Goal: Task Accomplishment & Management: Complete application form

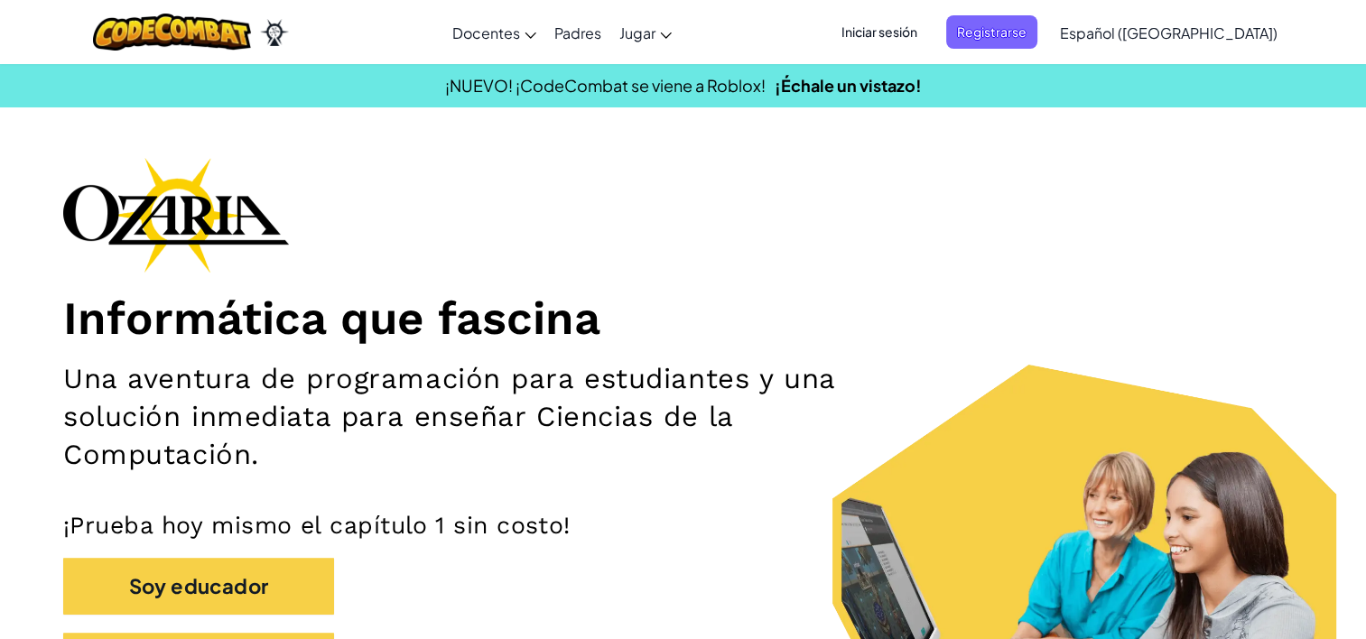
click at [928, 27] on span "Iniciar sesión" at bounding box center [880, 31] width 98 height 33
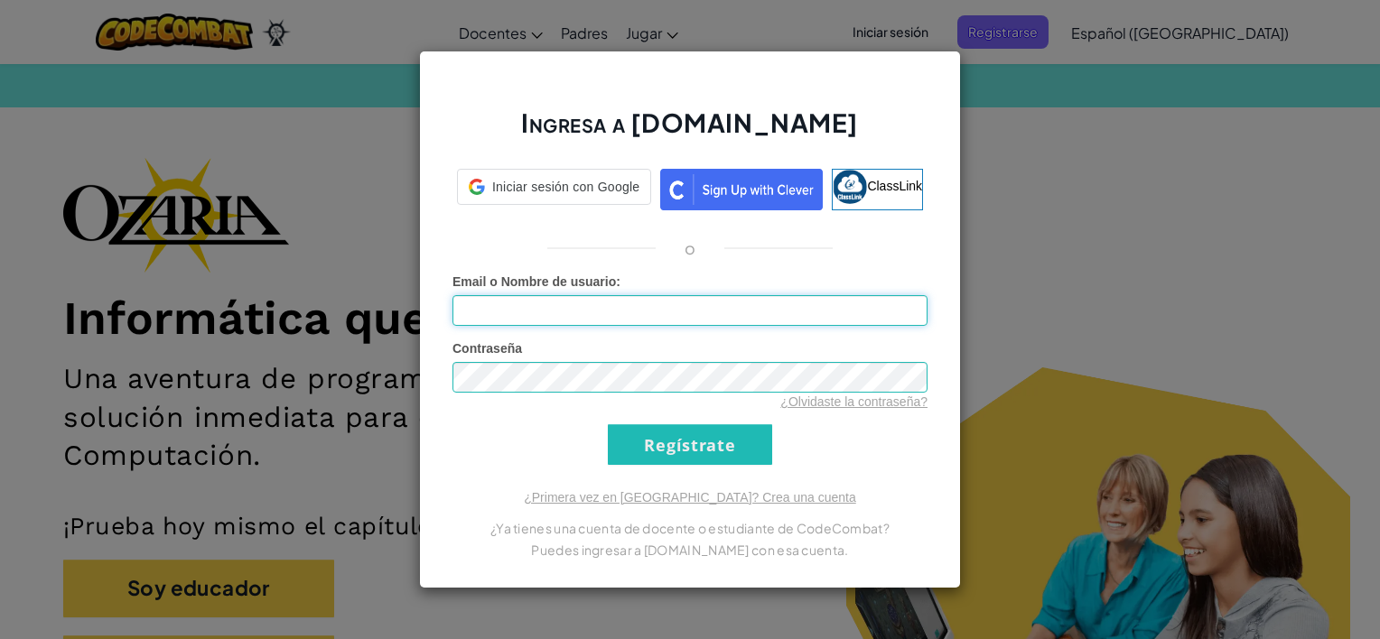
type input "[EMAIL_ADDRESS][DOMAIN_NAME]"
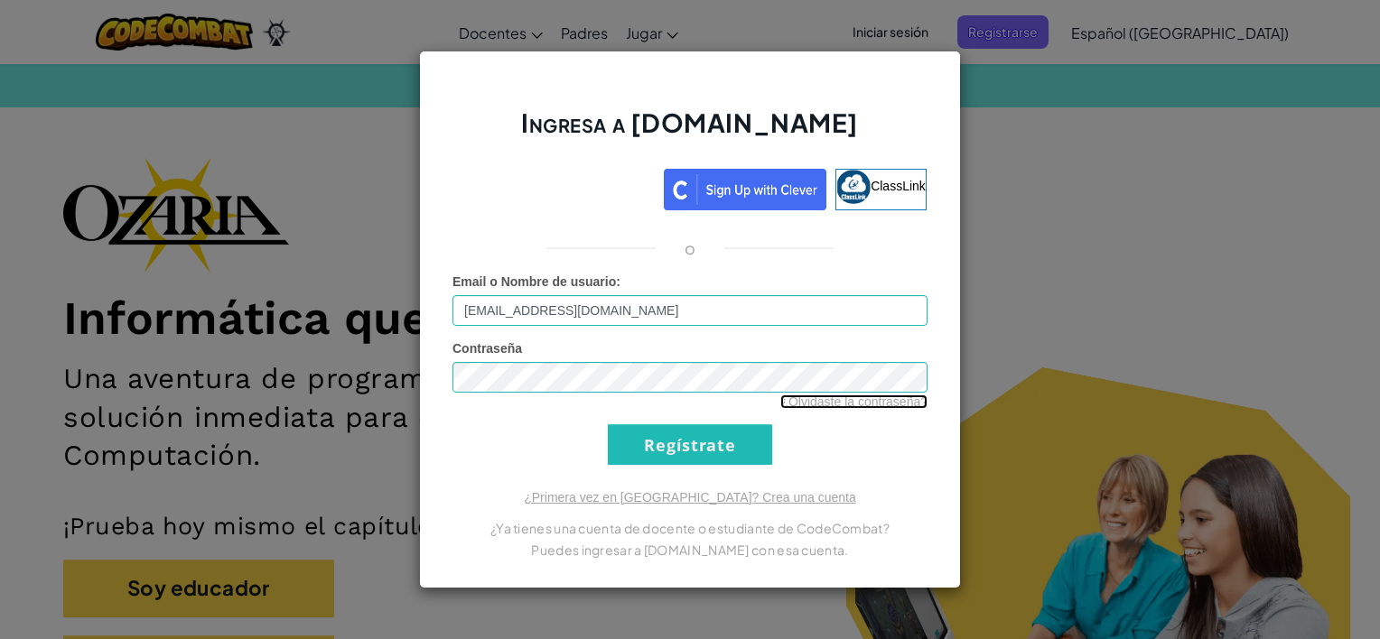
click at [870, 398] on link "¿Olvidaste la contraseña?" at bounding box center [853, 402] width 147 height 14
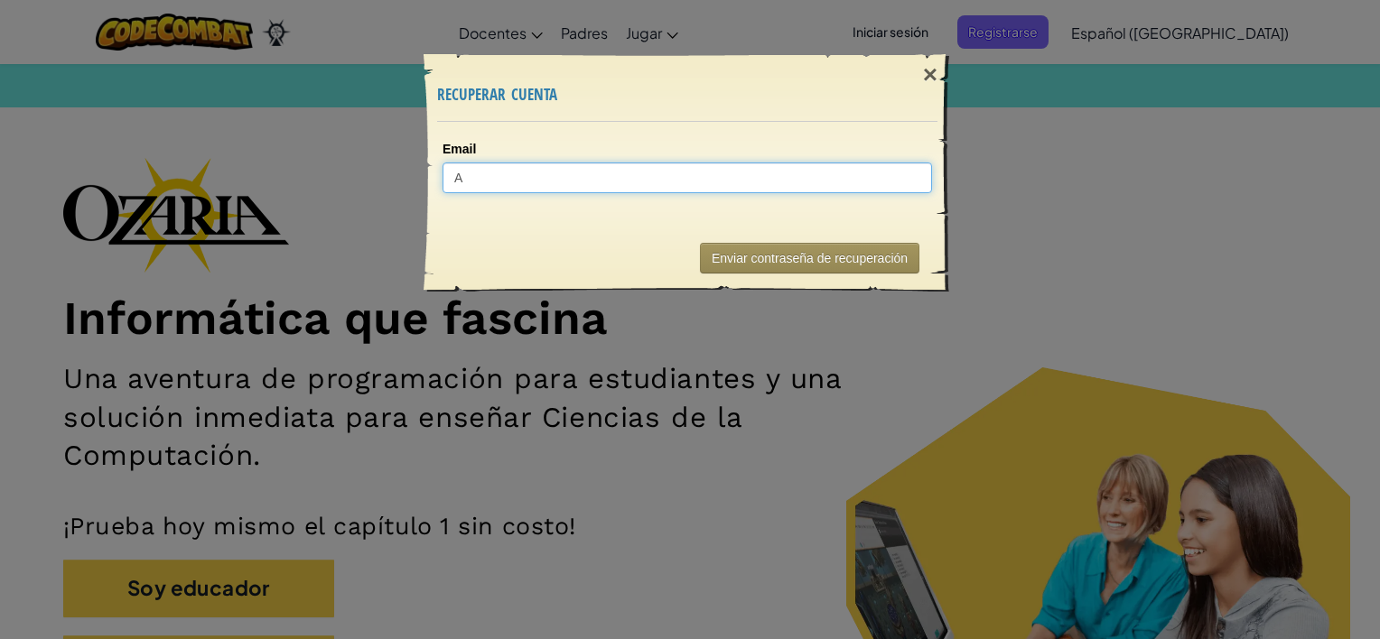
type input "A"
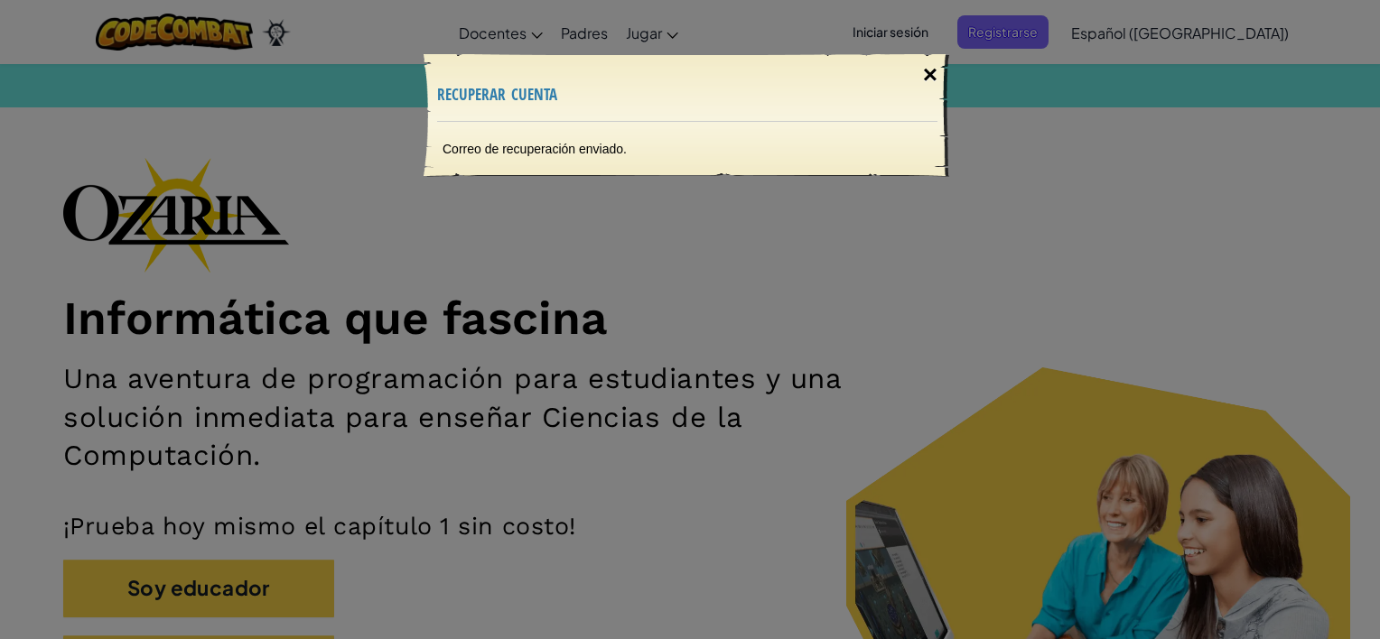
click at [924, 78] on div "×" at bounding box center [930, 75] width 42 height 52
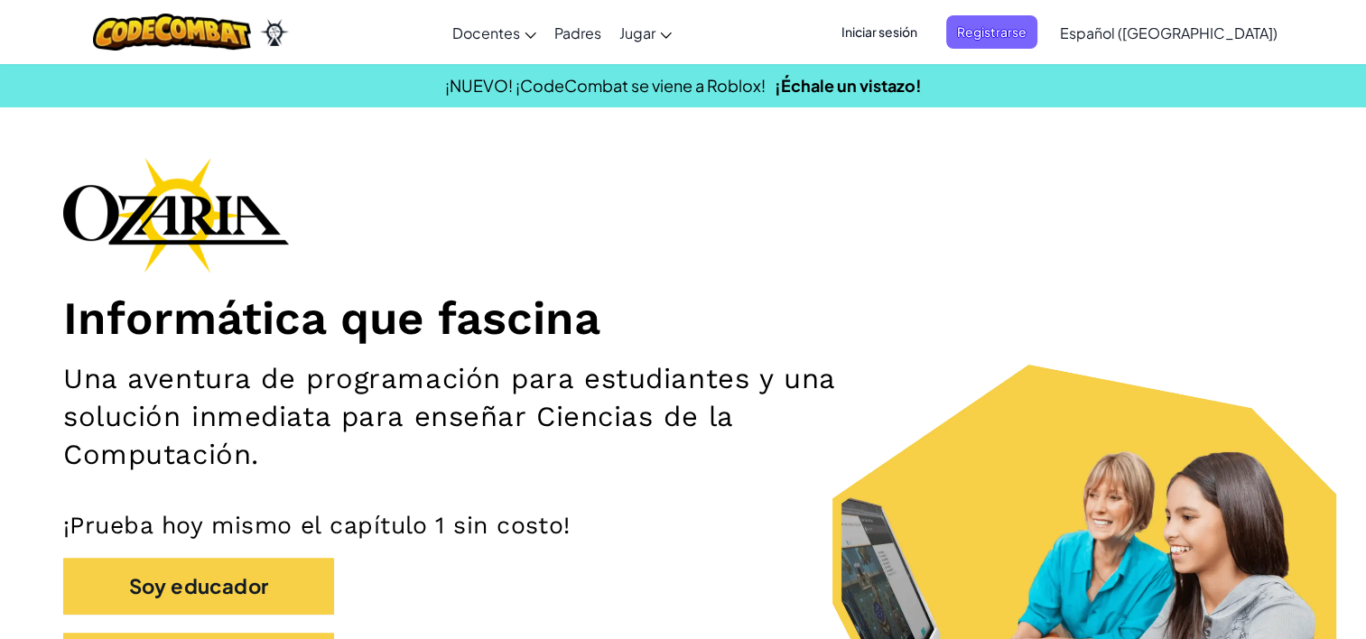
click at [928, 25] on span "Iniciar sesión" at bounding box center [880, 31] width 98 height 33
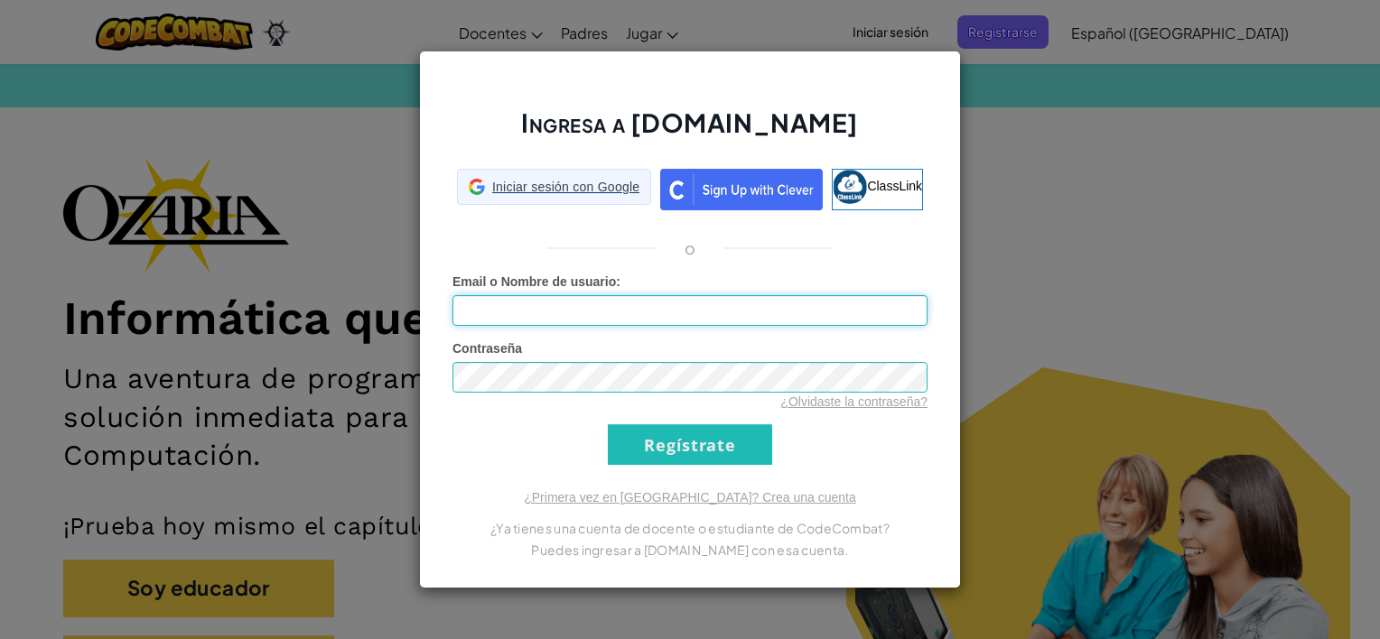
type input "[EMAIL_ADDRESS][DOMAIN_NAME]"
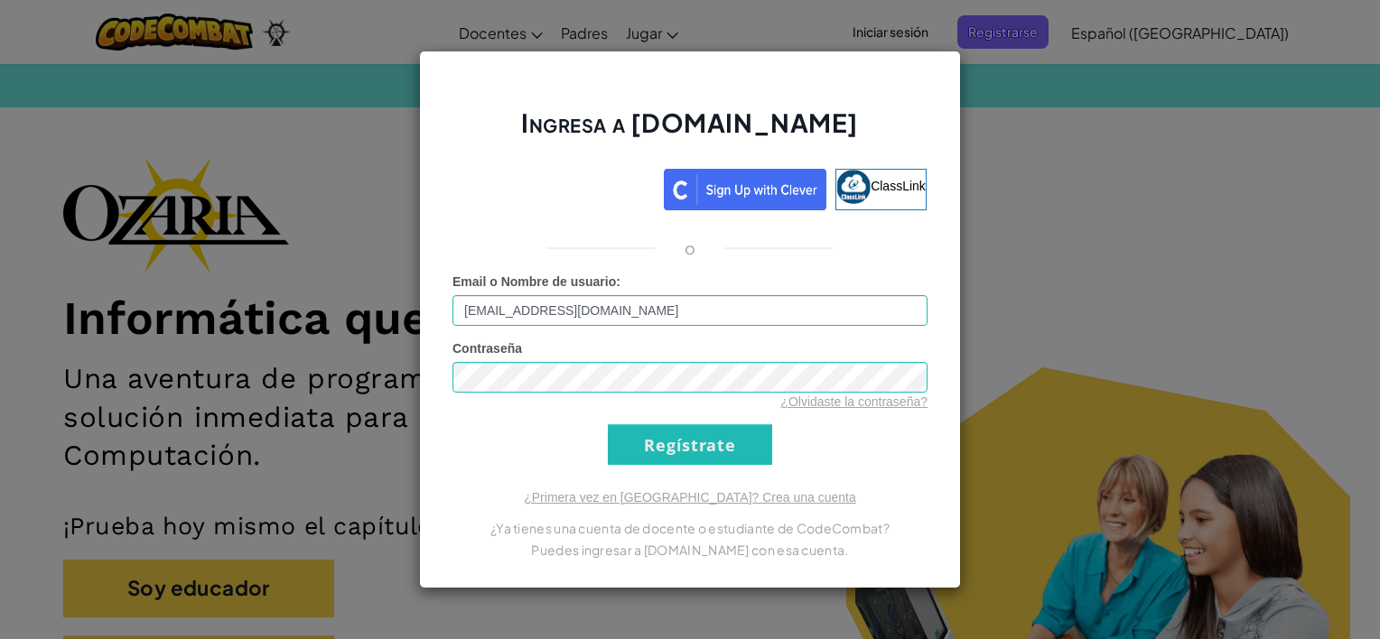
click at [862, 430] on form "Email o Nombre de usuario : [EMAIL_ADDRESS][DOMAIN_NAME] Contraseña ¿Olvidaste …" at bounding box center [689, 369] width 475 height 192
click at [663, 448] on input "Regístrate" at bounding box center [690, 444] width 164 height 41
